Goal: Navigation & Orientation: Find specific page/section

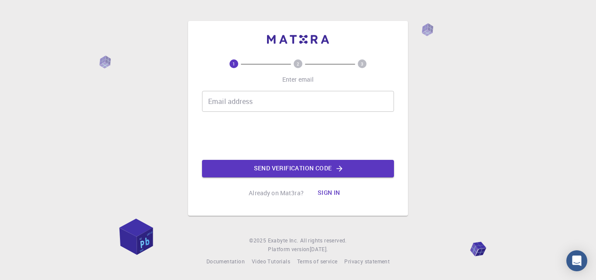
click at [460, 44] on div "1 2 3 Enter email Email address Email address Send verification code Already on…" at bounding box center [298, 140] width 596 height 280
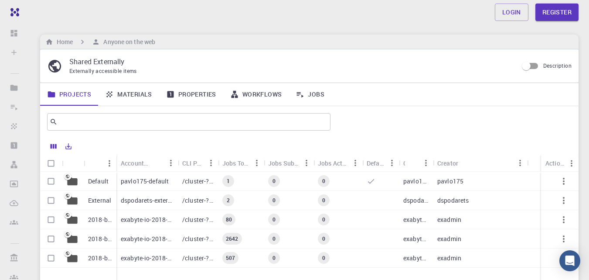
click at [157, 191] on div "dspodarets-external" at bounding box center [146, 200] width 61 height 19
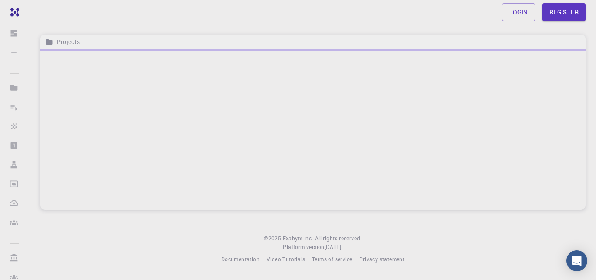
click at [156, 197] on div at bounding box center [312, 129] width 545 height 160
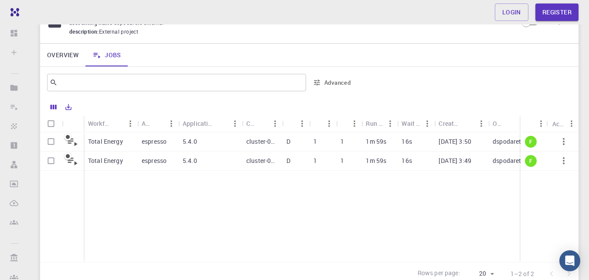
scroll to position [87, 0]
